Goal: Information Seeking & Learning: Check status

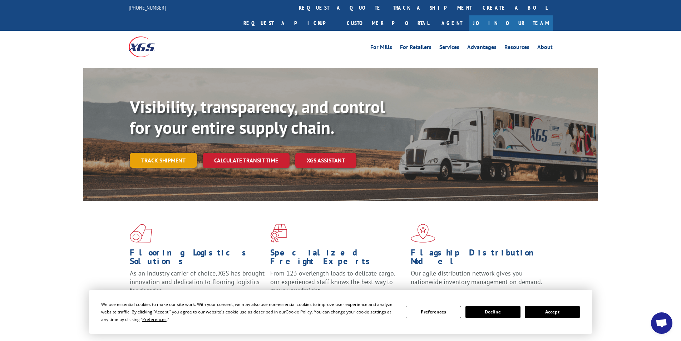
click at [171, 153] on link "Track shipment" at bounding box center [163, 160] width 67 height 15
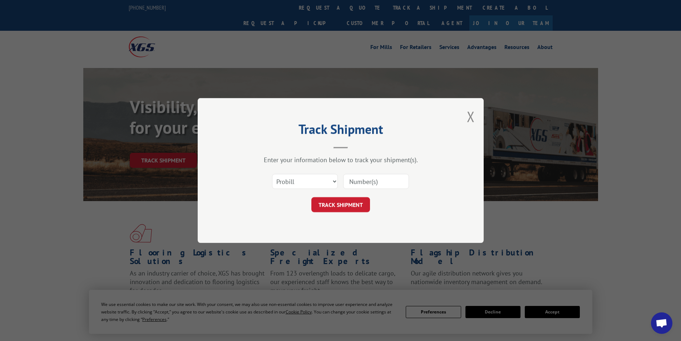
click at [368, 184] on input at bounding box center [376, 181] width 66 height 15
paste input "MGL00384255"
type input "MGL00384255"
click at [324, 177] on select "Select category... Probill BOL PO" at bounding box center [305, 181] width 66 height 15
select select "bol"
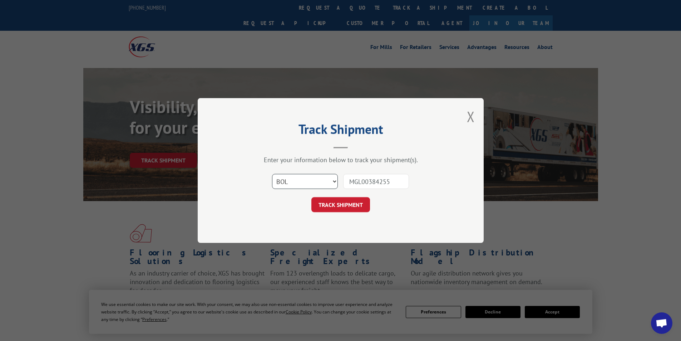
click at [272, 174] on select "Select category... Probill BOL PO" at bounding box center [305, 181] width 66 height 15
click at [355, 209] on button "TRACK SHIPMENT" at bounding box center [340, 204] width 59 height 15
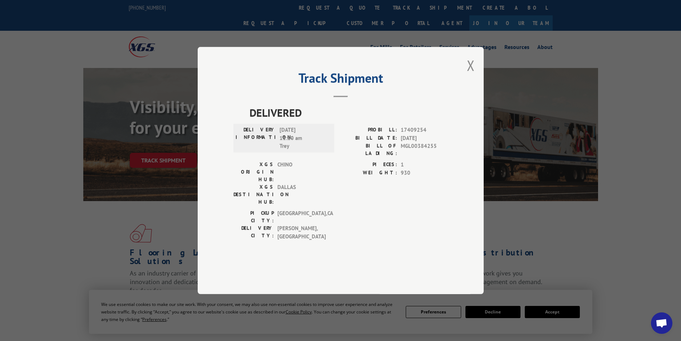
click at [132, 88] on div "Track Shipment DELIVERED DELIVERY INFORMATION: [DATE] 11:10 am Trey PROBILL: 17…" at bounding box center [340, 170] width 681 height 341
click at [398, 97] on header "Track Shipment" at bounding box center [340, 85] width 214 height 24
click at [471, 75] on button "Close modal" at bounding box center [471, 65] width 8 height 19
